Goal: Task Accomplishment & Management: Use online tool/utility

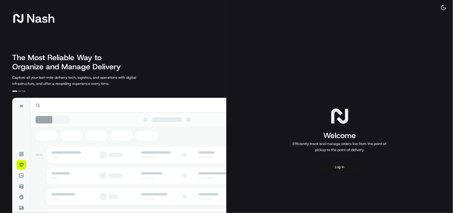
click at [337, 167] on button "Log in" at bounding box center [340, 167] width 41 height 12
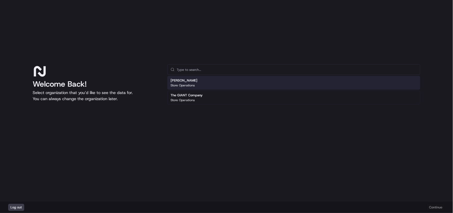
click at [195, 84] on div "[PERSON_NAME] Store Operations" at bounding box center [293, 83] width 253 height 14
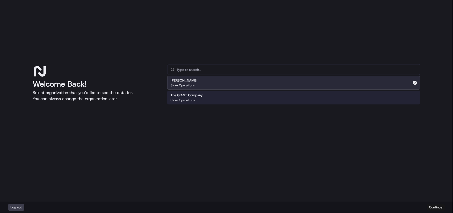
click at [433, 208] on button "Continue" at bounding box center [436, 207] width 18 height 7
